Goal: Check status: Check status

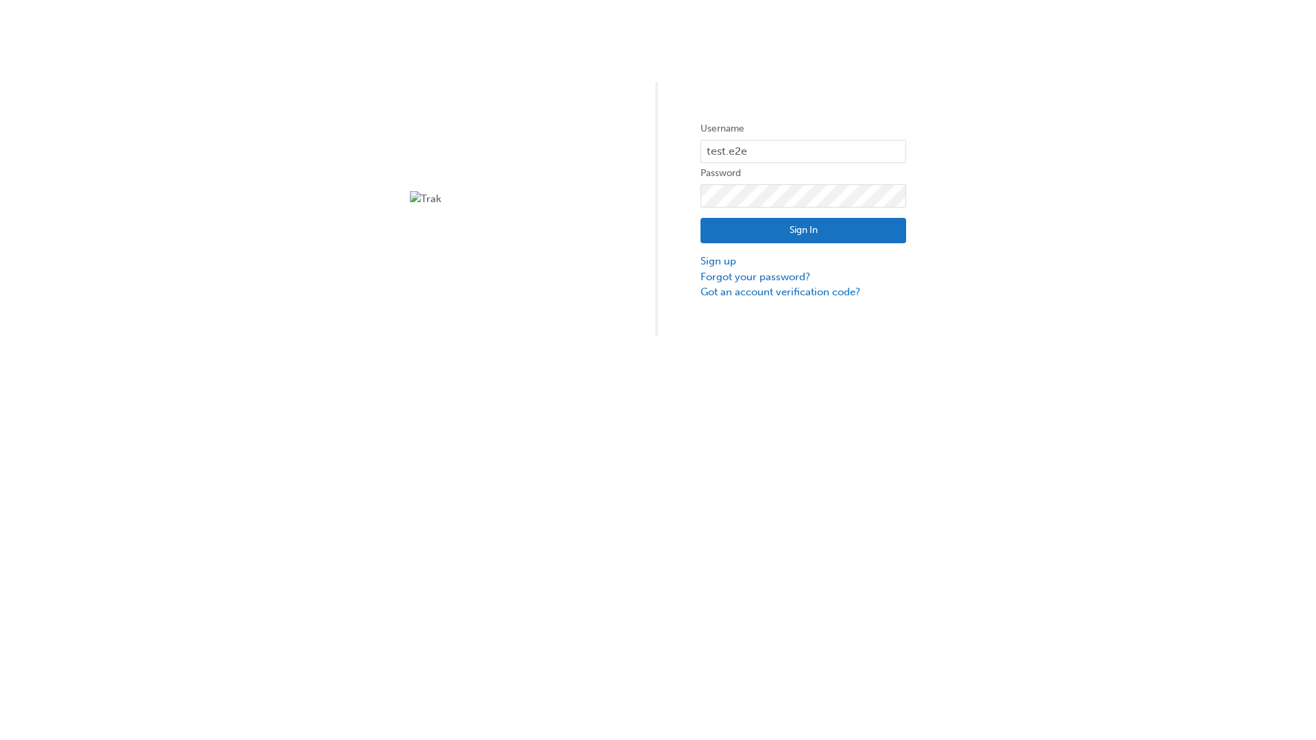
type input "test.e2e.user31"
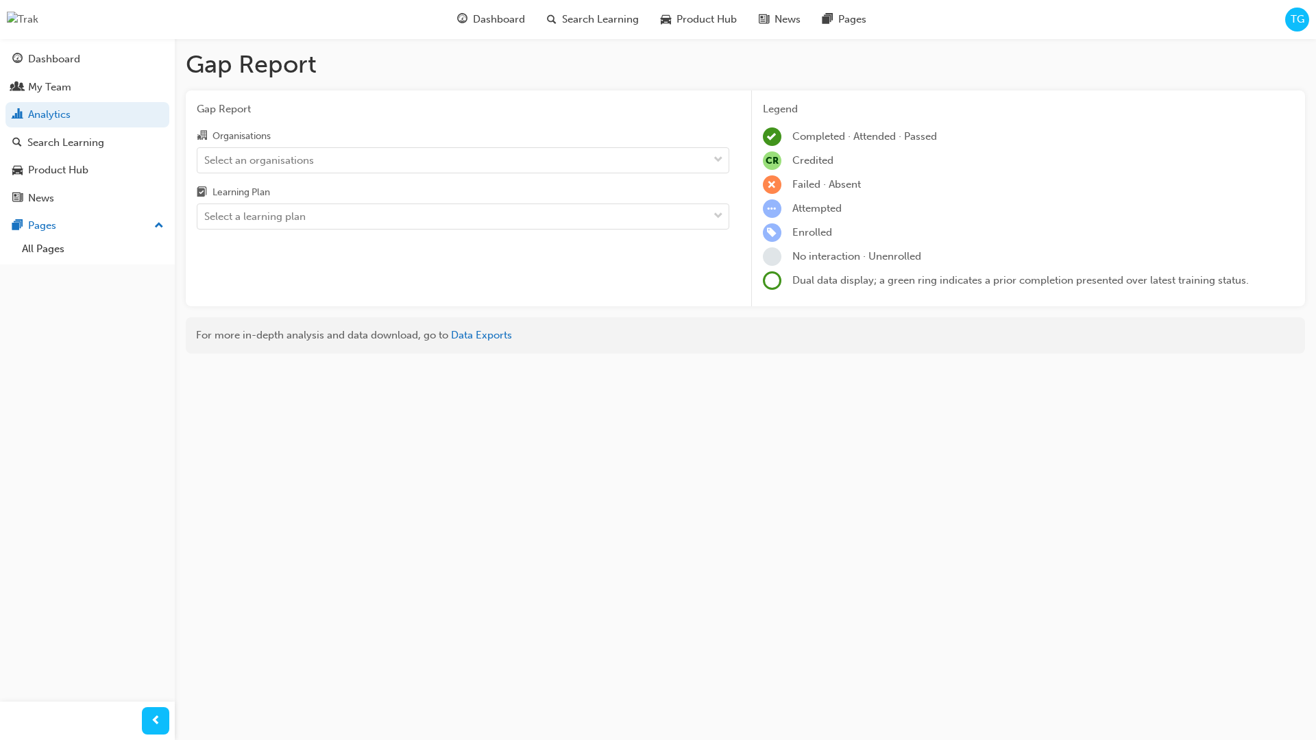
click at [206, 160] on input "Organisations Select an organisations" at bounding box center [204, 159] width 1 height 12
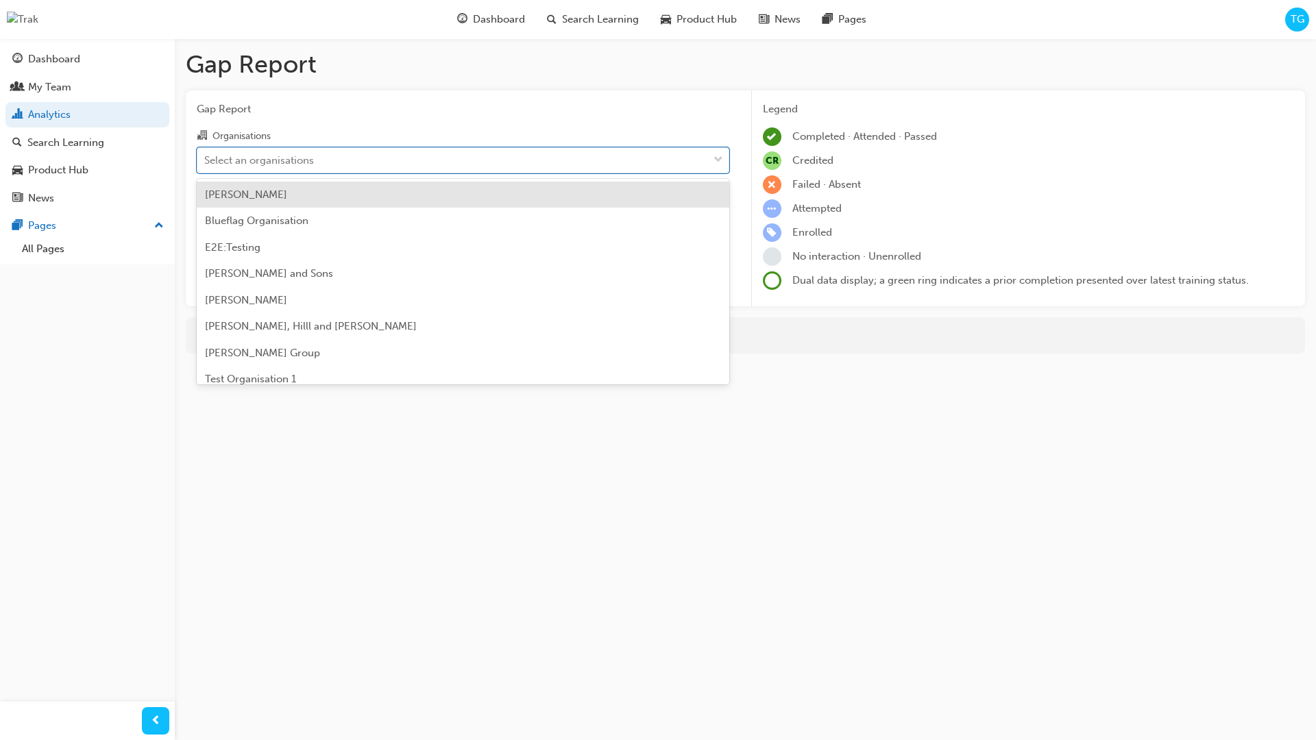
click at [206, 217] on input "Learning Plan Select a learning plan" at bounding box center [204, 216] width 1 height 12
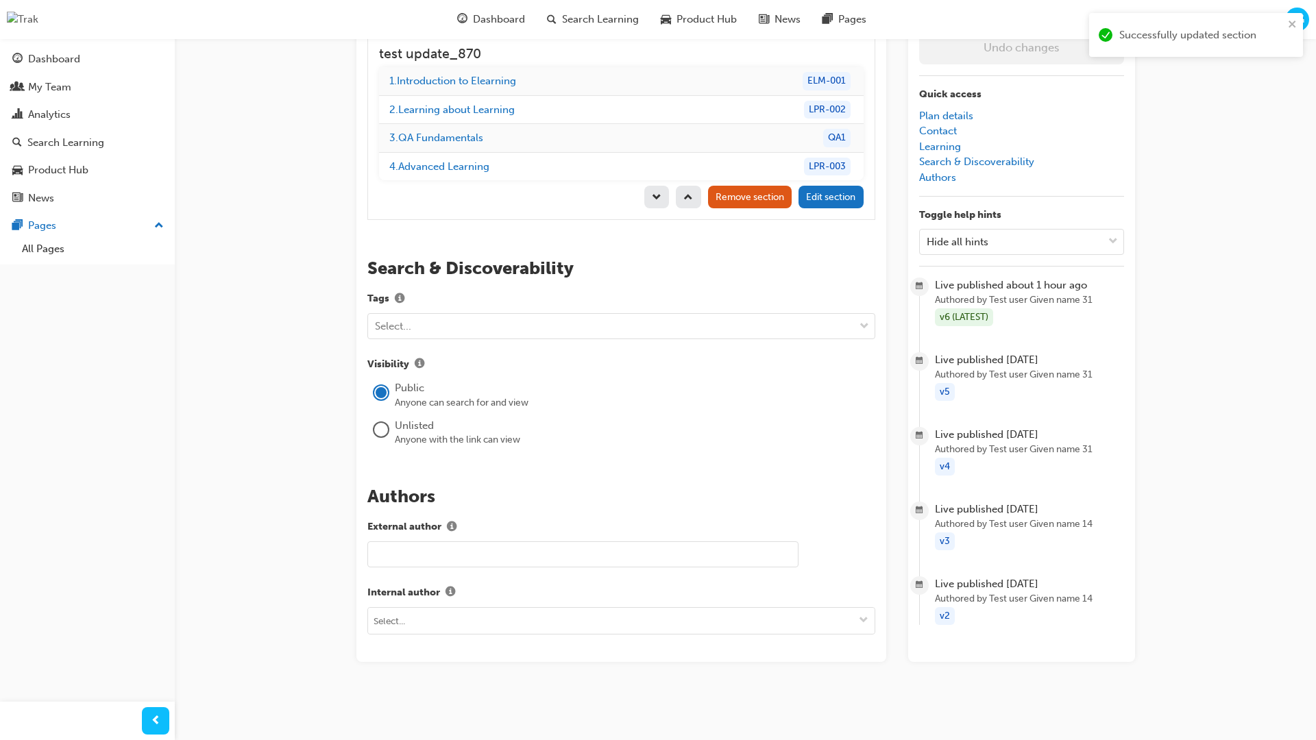
scroll to position [194, 0]
